Goal: Obtain resource: Download file/media

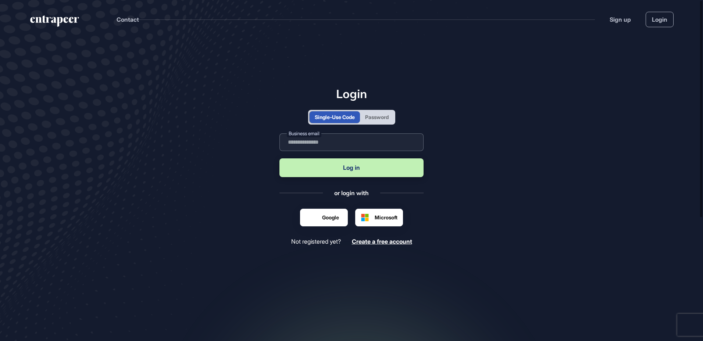
click at [332, 145] on input "text" at bounding box center [351, 142] width 144 height 18
type input "**********"
click at [325, 165] on button "Log in" at bounding box center [351, 167] width 144 height 19
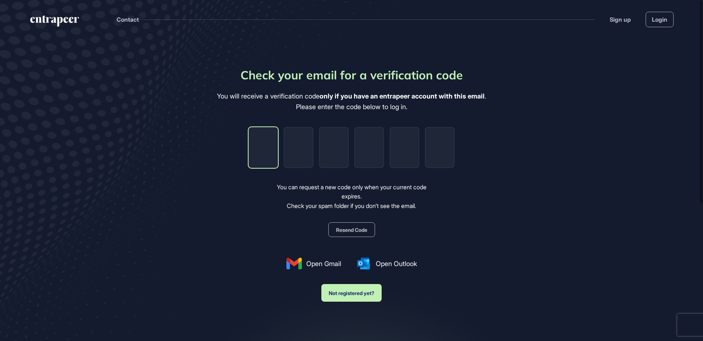
click at [260, 154] on input "tel" at bounding box center [262, 147] width 29 height 41
type input "*"
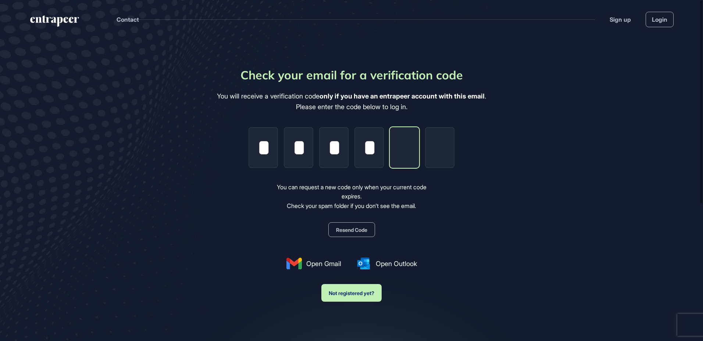
type input "*"
click at [533, 194] on main "Check your email for a verification code You will receive a verification code o…" at bounding box center [351, 216] width 703 height 355
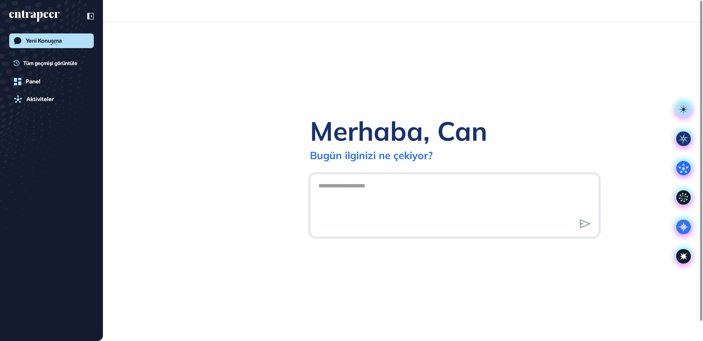
scroll to position [0, 0]
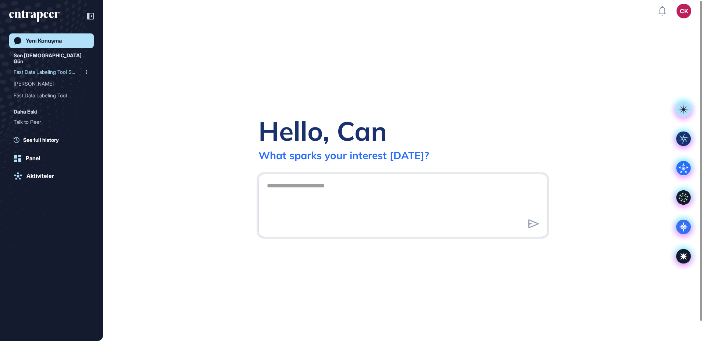
click at [51, 66] on div "Fast Data Labeling Tool S..." at bounding box center [49, 72] width 70 height 12
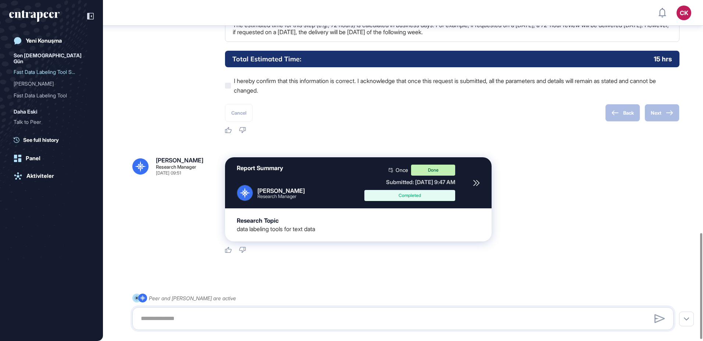
scroll to position [754, 0]
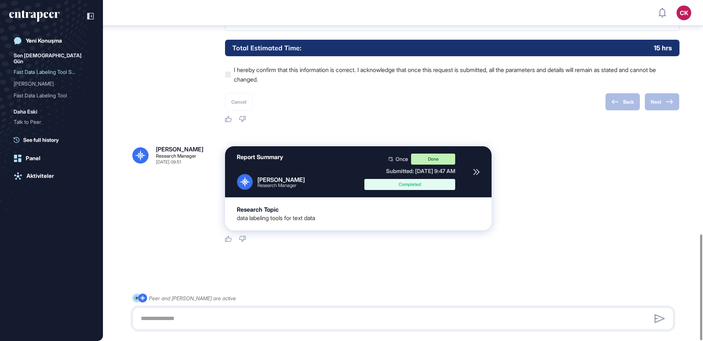
click at [477, 172] on icon at bounding box center [476, 172] width 7 height 7
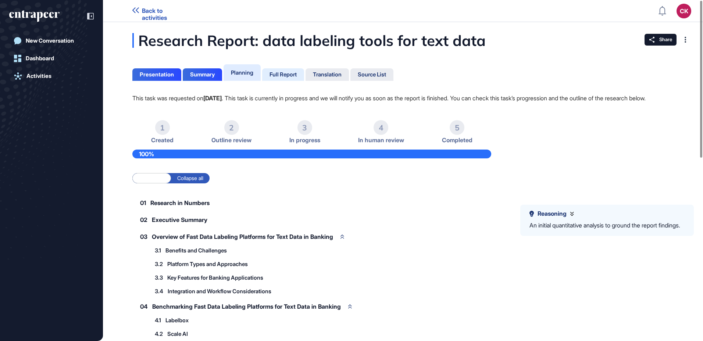
click at [292, 75] on div "Full Report" at bounding box center [282, 74] width 27 height 7
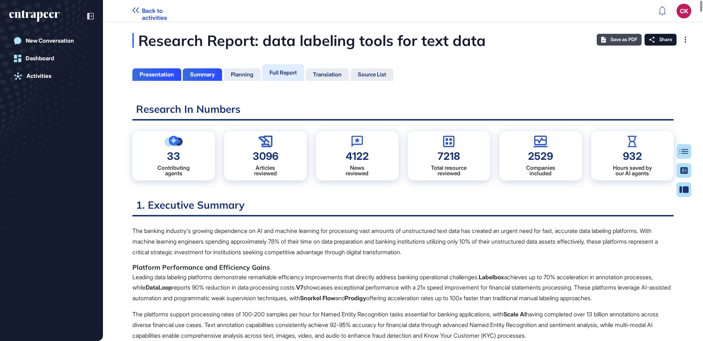
scroll to position [3, 0]
click at [601, 38] on icon at bounding box center [603, 40] width 5 height 6
